Goal: Information Seeking & Learning: Learn about a topic

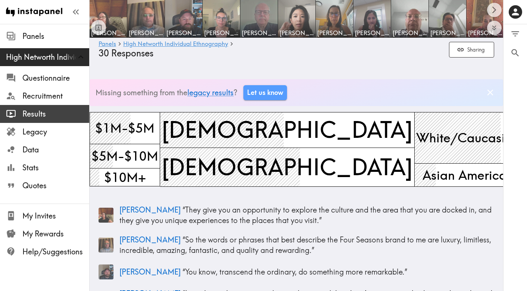
click at [32, 114] on span "Results" at bounding box center [55, 114] width 67 height 10
click at [42, 116] on span "Results" at bounding box center [55, 114] width 67 height 10
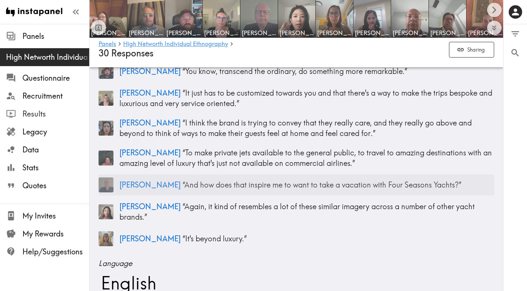
scroll to position [66, 0]
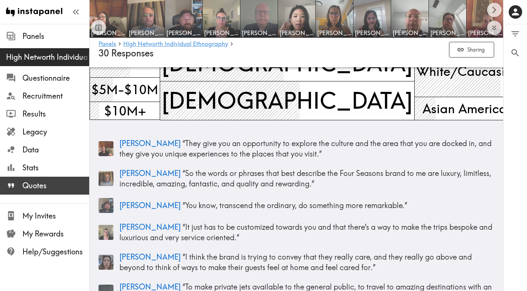
click at [36, 184] on span "Quotes" at bounding box center [55, 185] width 67 height 10
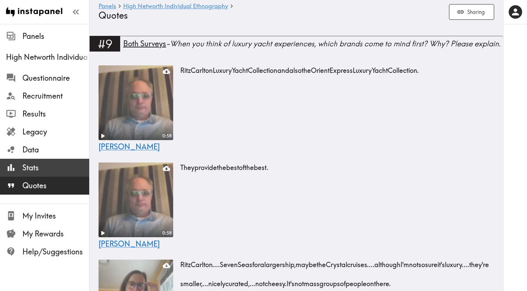
click at [62, 166] on span "Stats" at bounding box center [55, 167] width 67 height 10
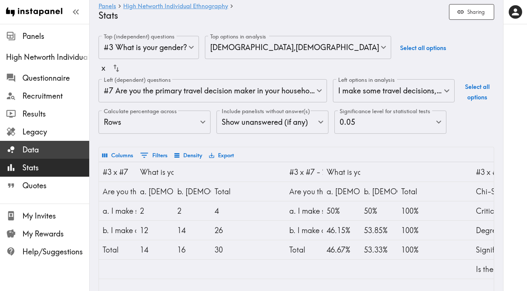
click at [29, 154] on span "Data" at bounding box center [55, 149] width 67 height 10
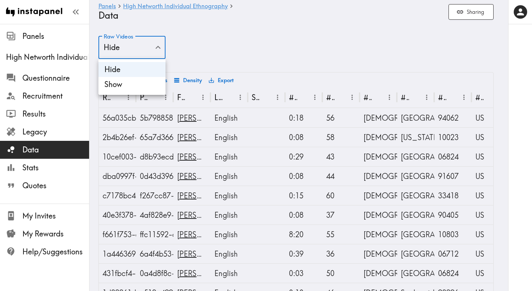
click at [134, 84] on li "Show" at bounding box center [131, 84] width 67 height 15
click at [129, 70] on li "Hide" at bounding box center [131, 69] width 67 height 15
type input "false"
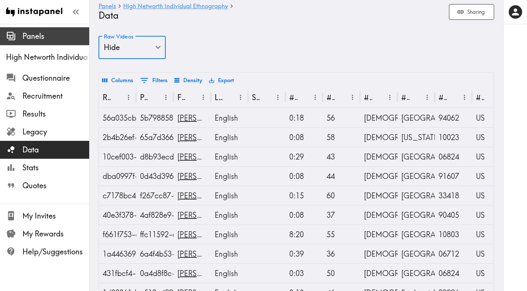
click at [19, 36] on div at bounding box center [14, 36] width 16 height 10
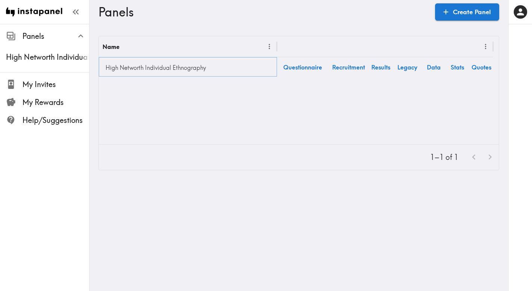
click at [139, 71] on link "High Networth Individual Ethnography" at bounding box center [188, 67] width 171 height 15
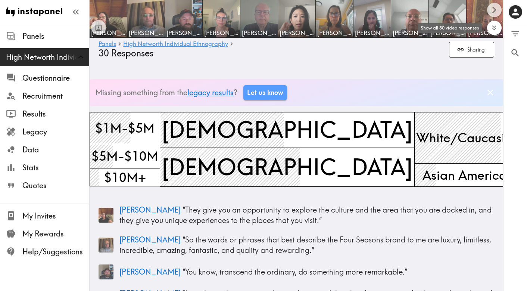
click at [497, 27] on icon "Expand to show all items" at bounding box center [494, 27] width 9 height 9
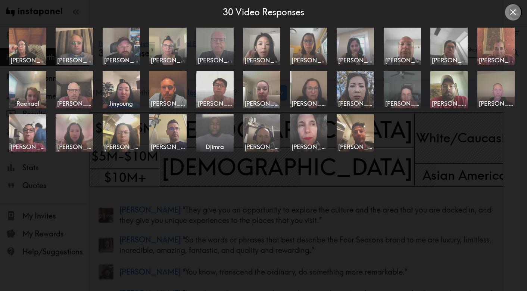
click at [511, 13] on icon "Close expanded view" at bounding box center [513, 12] width 10 height 10
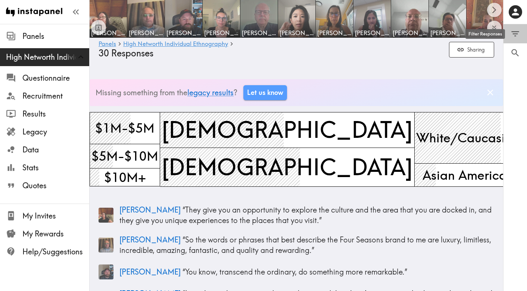
click at [514, 37] on icon "Filter Responses" at bounding box center [515, 34] width 10 height 10
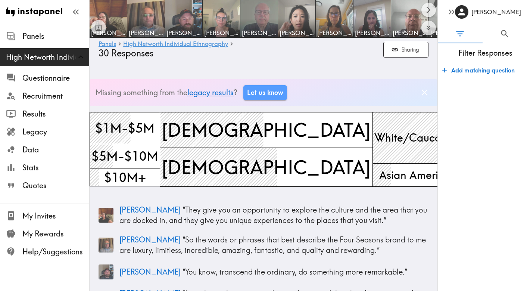
click at [475, 57] on span "Filter Responses" at bounding box center [485, 53] width 83 height 10
click at [501, 33] on icon "Search" at bounding box center [504, 33] width 7 height 7
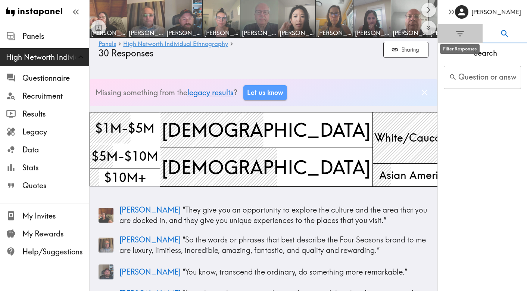
click at [464, 35] on icon "Filter Responses" at bounding box center [460, 34] width 10 height 10
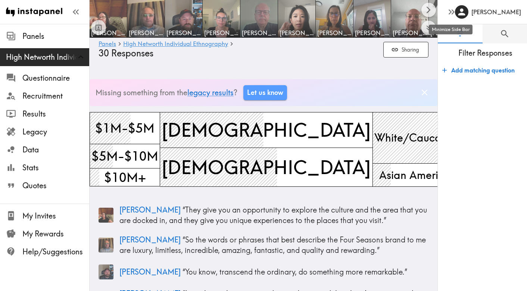
click at [452, 14] on icon "button" at bounding box center [452, 11] width 3 height 5
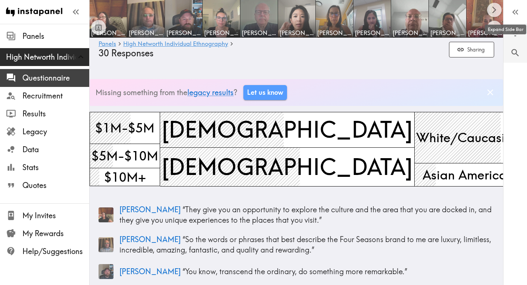
click at [45, 81] on span "Questionnaire" at bounding box center [55, 78] width 67 height 10
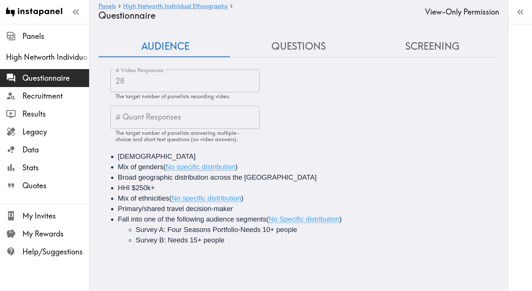
click at [286, 45] on button "Questions" at bounding box center [299, 46] width 134 height 21
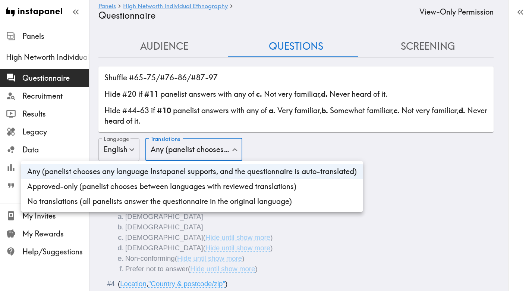
click at [266, 141] on div at bounding box center [266, 145] width 532 height 291
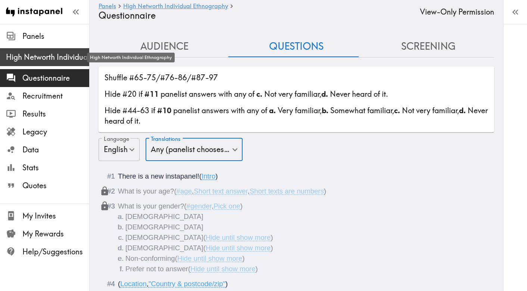
click at [46, 61] on span "High Networth Individual Ethnography" at bounding box center [47, 57] width 83 height 10
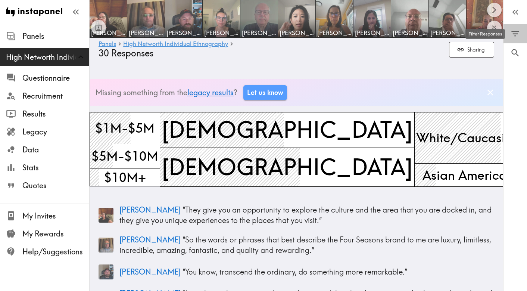
click at [515, 33] on icon "Filter Responses" at bounding box center [515, 34] width 10 height 10
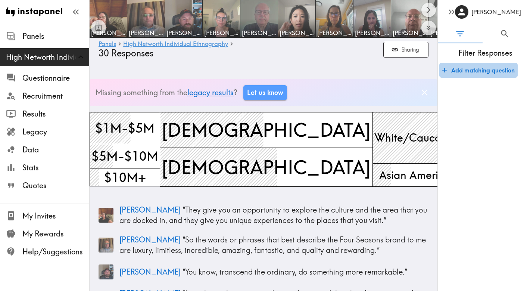
click at [460, 69] on button "Add matching question" at bounding box center [478, 70] width 78 height 15
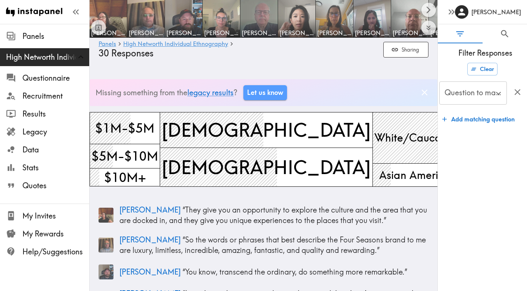
click at [470, 94] on div "Question to match panelists on Question to match panelists on" at bounding box center [473, 93] width 68 height 24
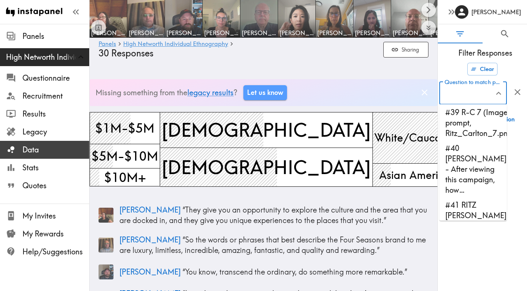
scroll to position [1798, 0]
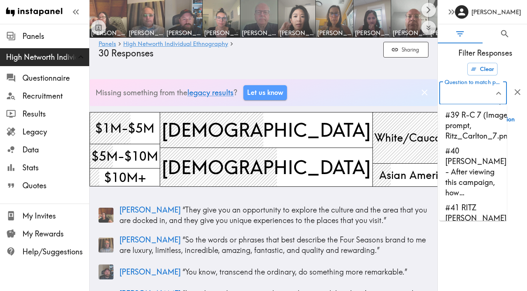
type input "#33 [PERSON_NAME]. STARTS (Image prompt, Ritz_Carlton_1.png)"
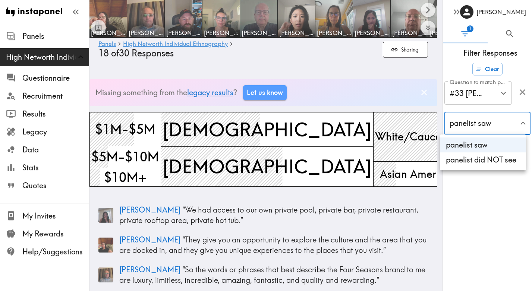
click at [474, 190] on div at bounding box center [266, 145] width 532 height 291
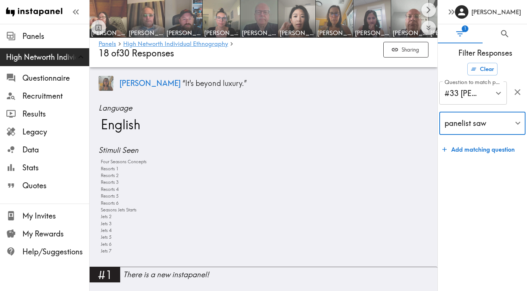
scroll to position [358, 0]
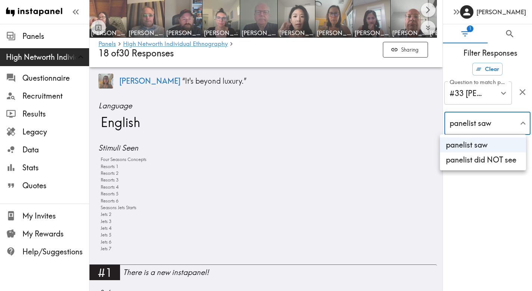
click at [461, 148] on li "panelist saw" at bounding box center [483, 144] width 86 height 15
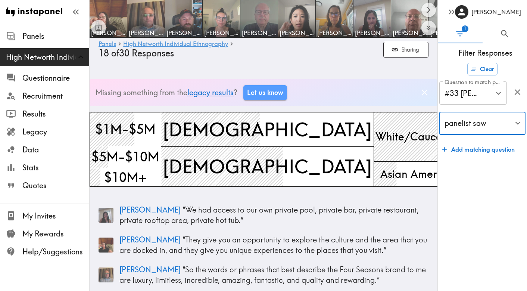
scroll to position [0, 0]
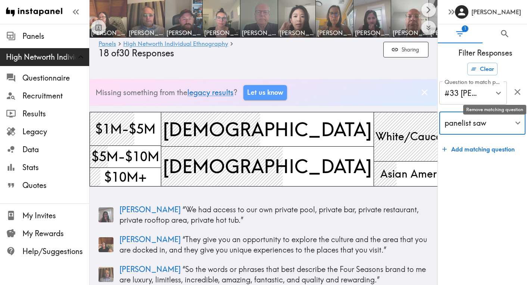
click at [515, 94] on icon "button" at bounding box center [517, 92] width 6 height 6
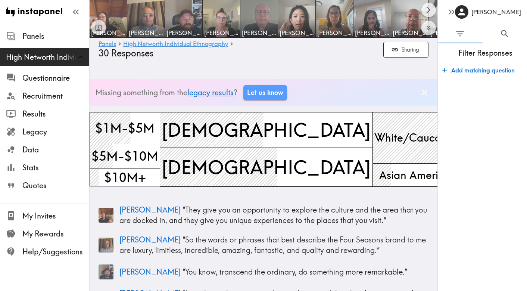
click at [466, 66] on button "Add matching question" at bounding box center [478, 70] width 78 height 15
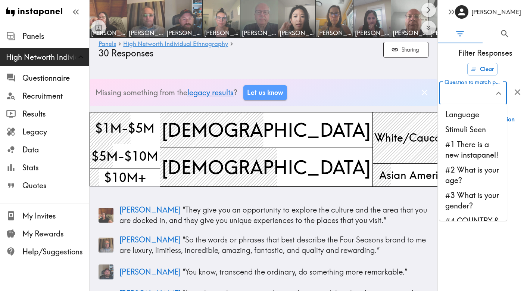
click at [471, 91] on div "Question to match panelists on Question to match panelists on" at bounding box center [473, 93] width 68 height 24
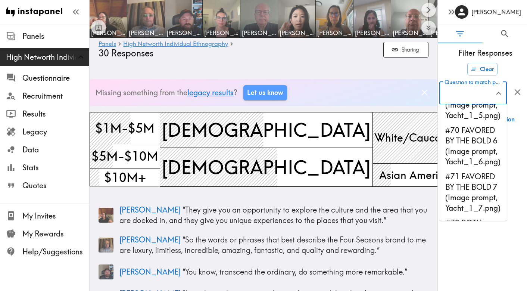
scroll to position [3350, 0]
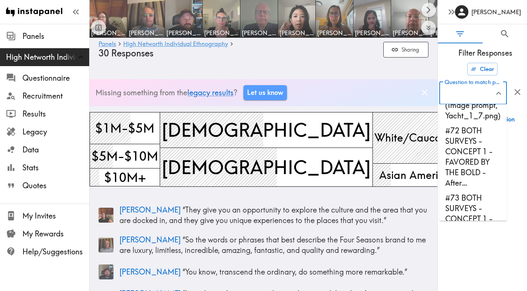
type input "#64 YACHTS - Now you're going to see three campaign concepts…"
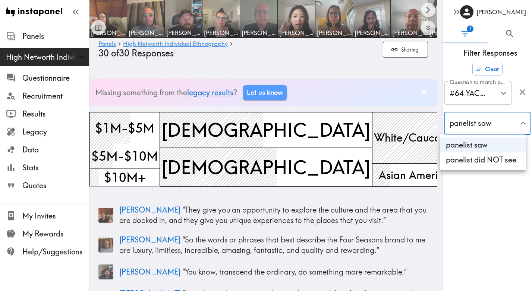
click at [489, 162] on li "panelist did NOT see" at bounding box center [483, 159] width 86 height 15
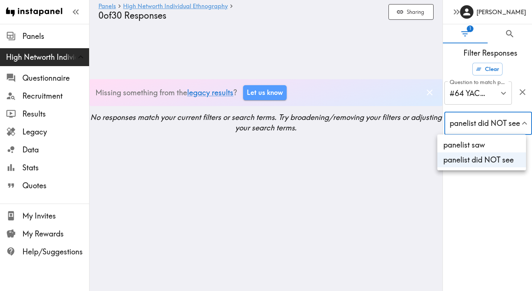
click at [492, 127] on body "Instapanel - Panels - High Networth Individual Ethnography - 0 0 0 of 30 Respon…" at bounding box center [266, 106] width 532 height 78
click at [486, 148] on li "panelist saw" at bounding box center [482, 144] width 89 height 15
type input "true"
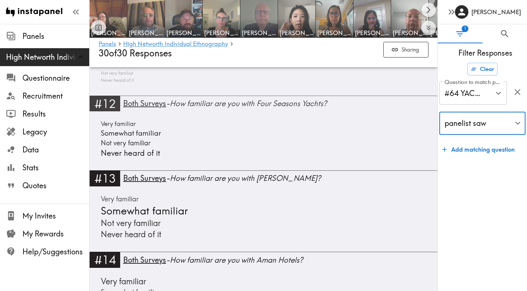
scroll to position [2309, 0]
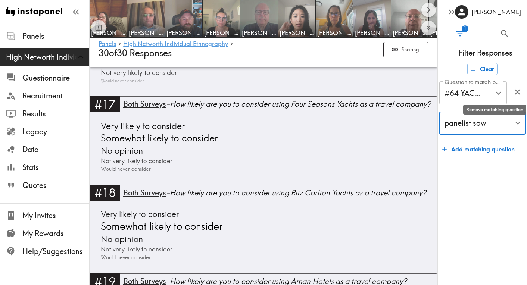
click at [519, 95] on icon "button" at bounding box center [517, 92] width 10 height 10
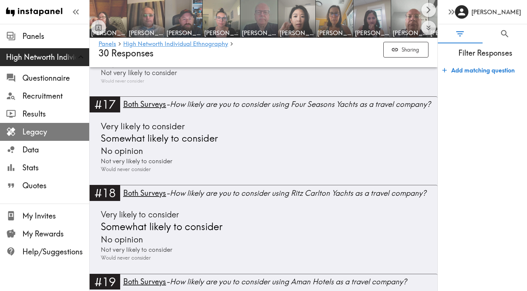
click at [34, 134] on span "Legacy" at bounding box center [55, 131] width 67 height 10
